Goal: Information Seeking & Learning: Learn about a topic

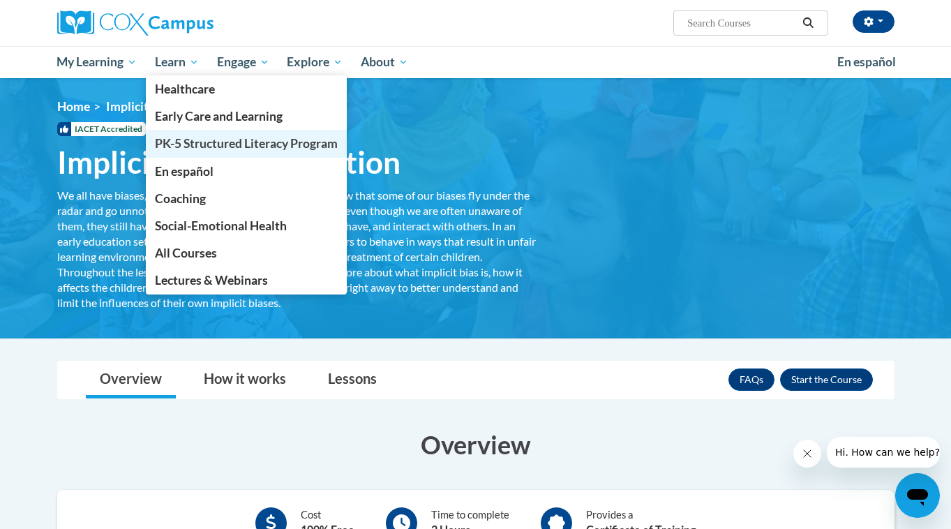
click at [181, 137] on span "PK-5 Structured Literacy Program" at bounding box center [246, 143] width 183 height 15
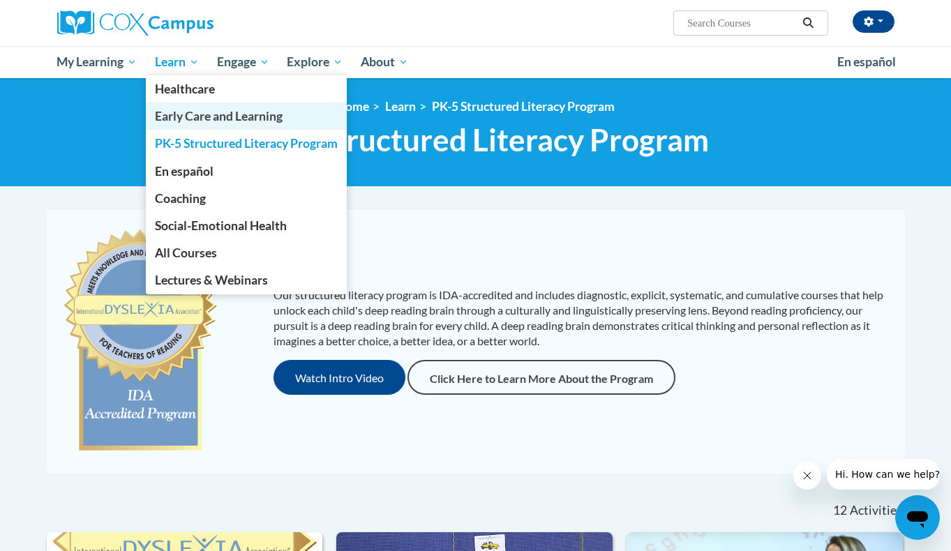
click at [167, 115] on span "Early Care and Learning" at bounding box center [219, 116] width 128 height 15
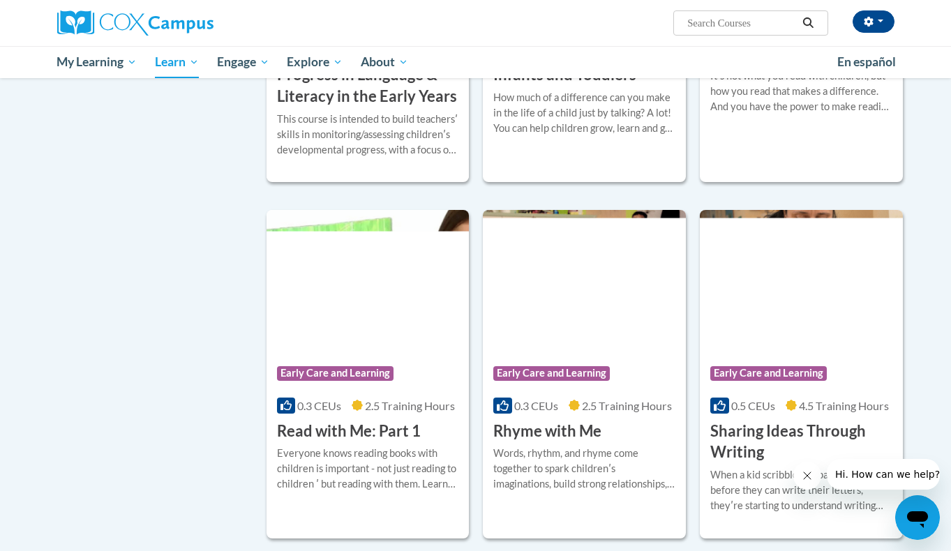
scroll to position [1388, 0]
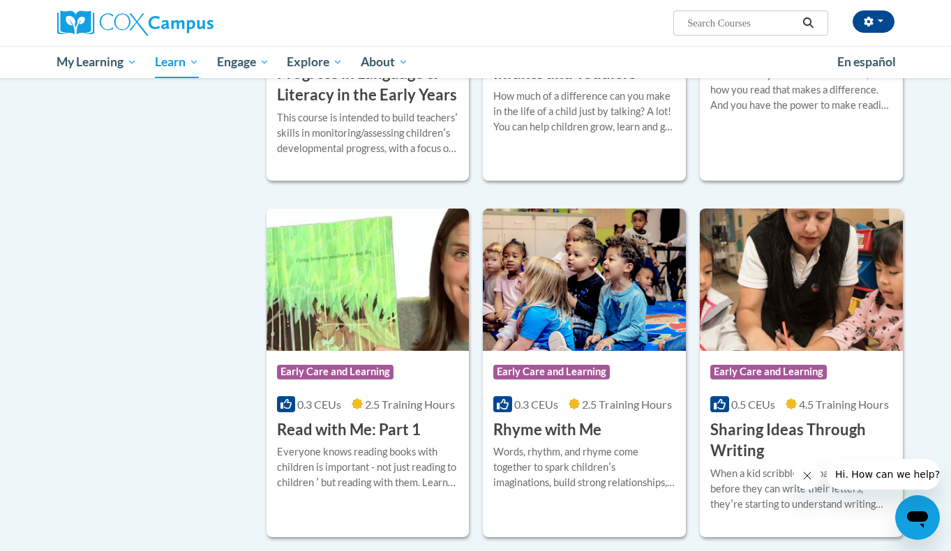
click at [544, 84] on h3 "Power of Language for Infants and Toddlers" at bounding box center [584, 62] width 182 height 43
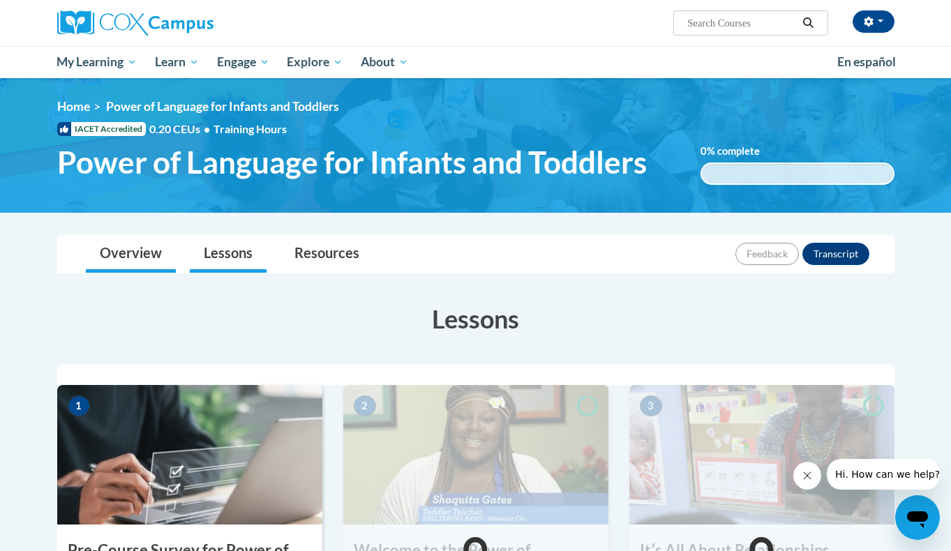
click at [129, 258] on link "Overview" at bounding box center [131, 254] width 90 height 37
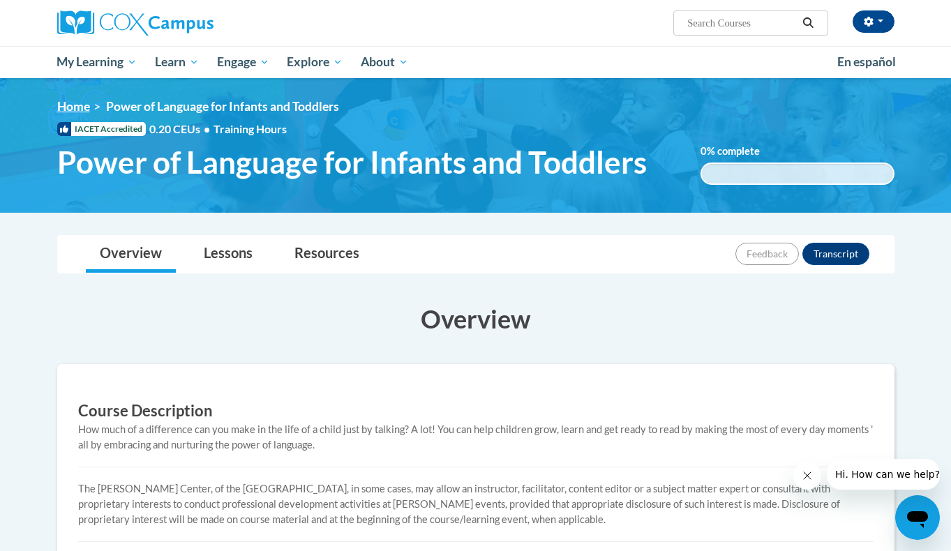
click at [75, 104] on link "Home" at bounding box center [73, 106] width 33 height 15
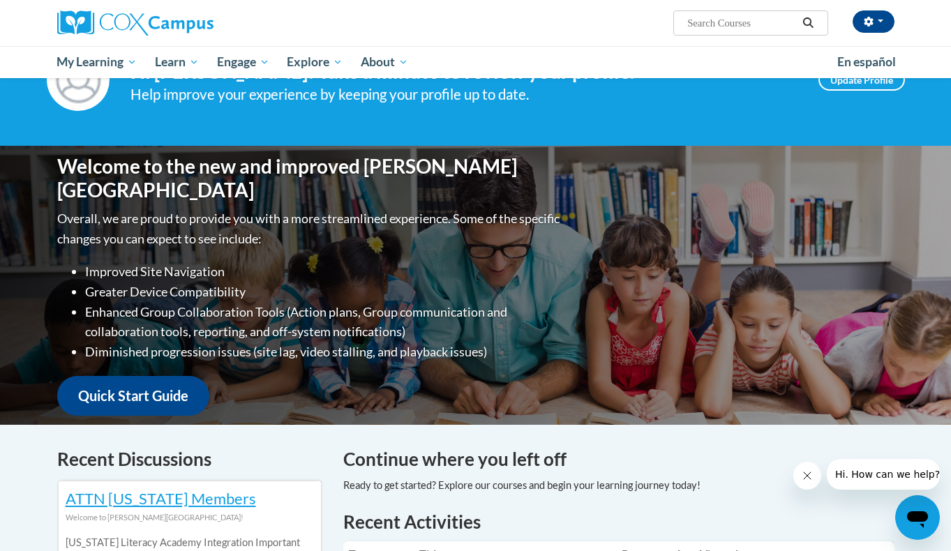
scroll to position [38, 0]
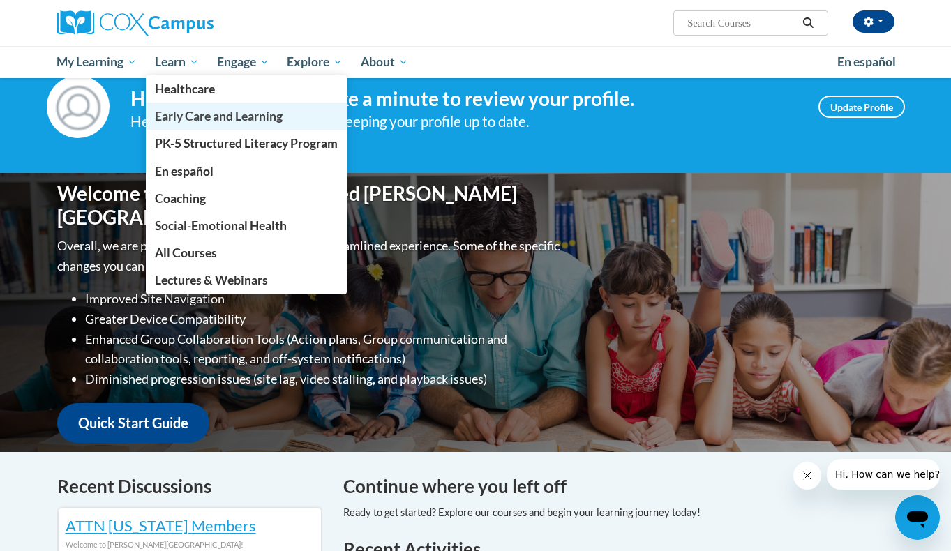
click at [197, 114] on span "Early Care and Learning" at bounding box center [219, 116] width 128 height 15
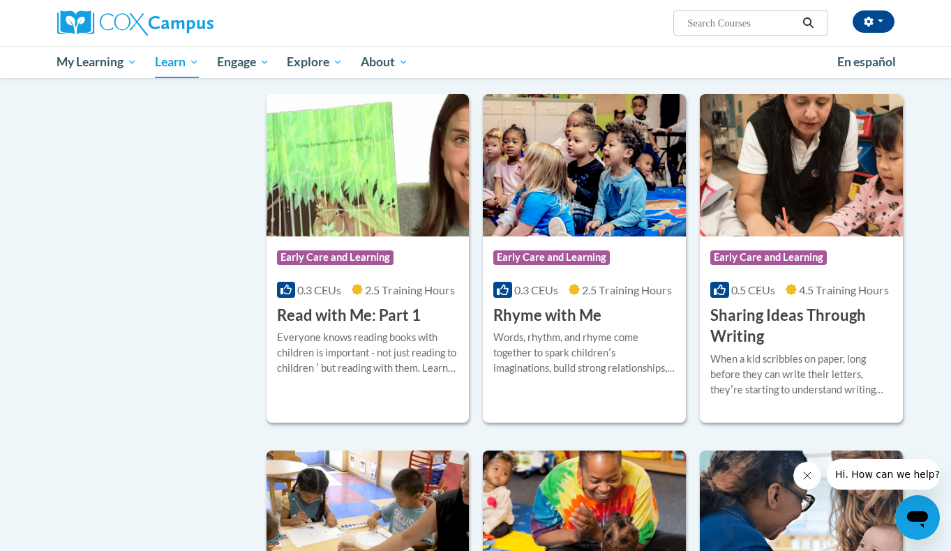
scroll to position [1478, 0]
